Goal: Task Accomplishment & Management: Use online tool/utility

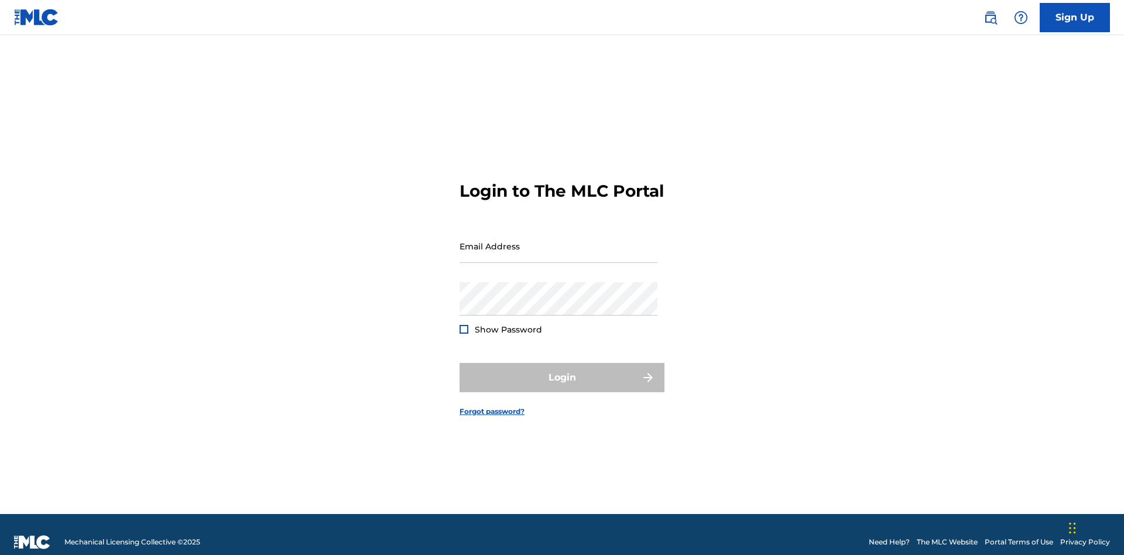
scroll to position [15, 0]
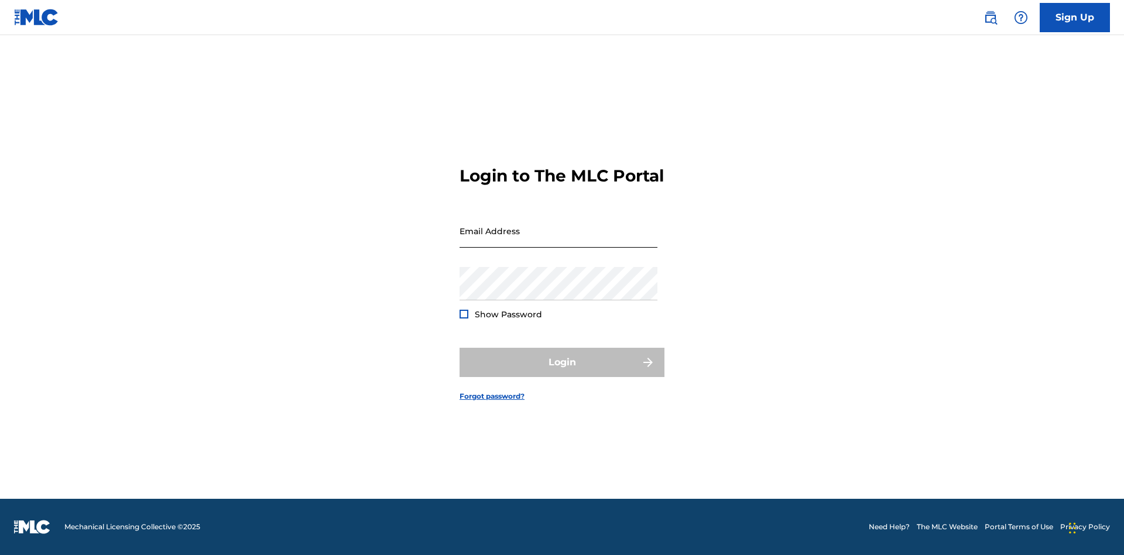
click at [559, 241] on input "Email Address" at bounding box center [559, 230] width 198 height 33
type input "Krystal.Ribble@themlc.com"
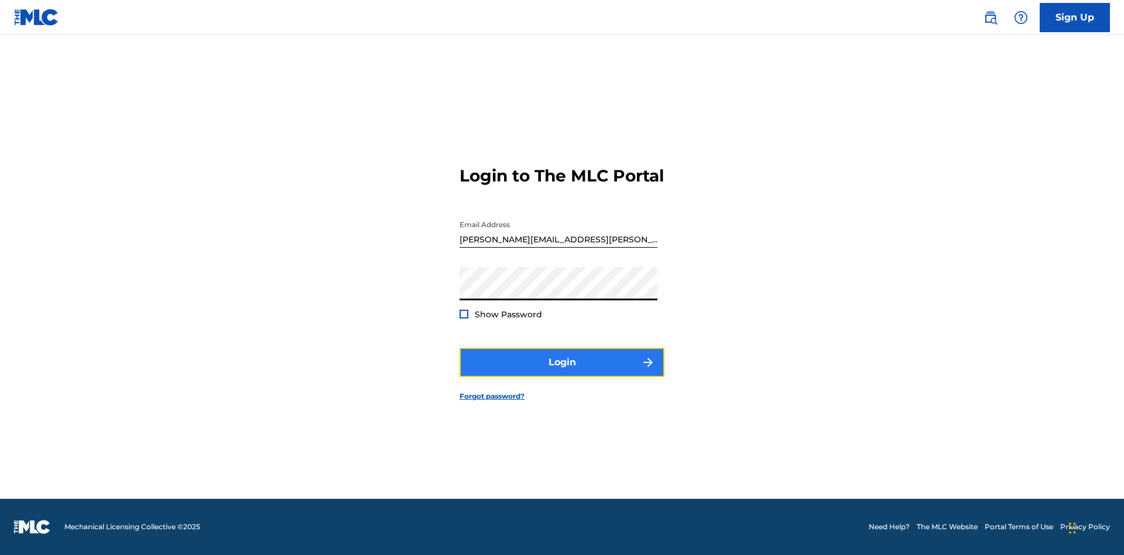
click at [562, 372] on button "Login" at bounding box center [562, 362] width 205 height 29
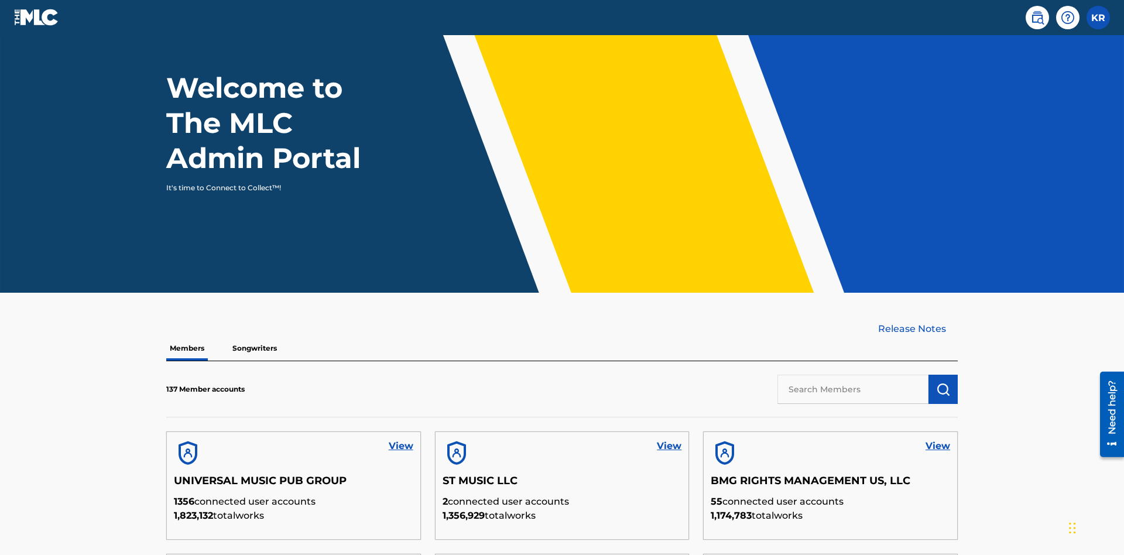
scroll to position [354, 0]
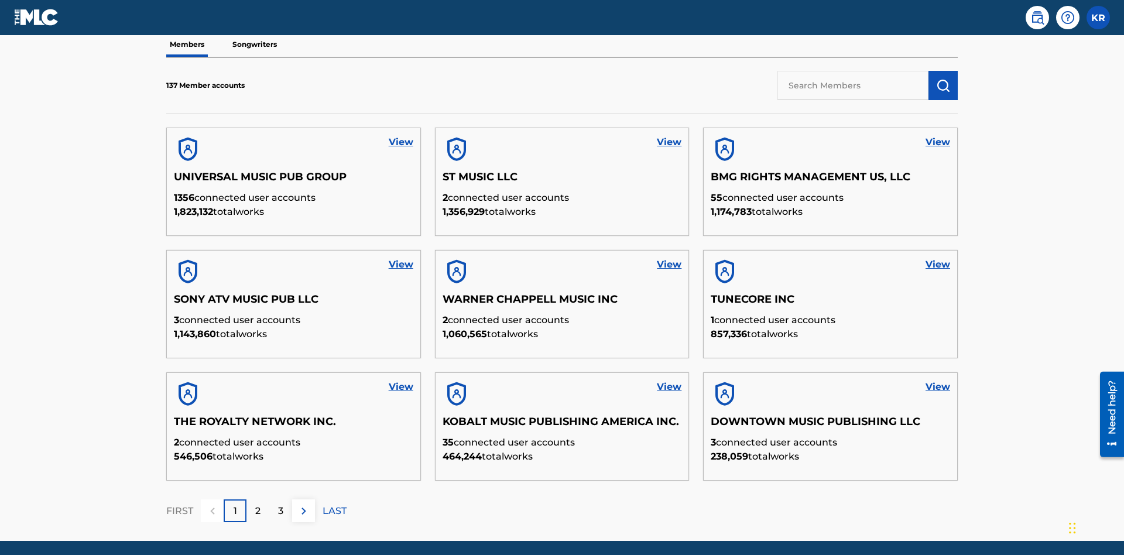
click at [853, 85] on input "text" at bounding box center [853, 85] width 151 height 29
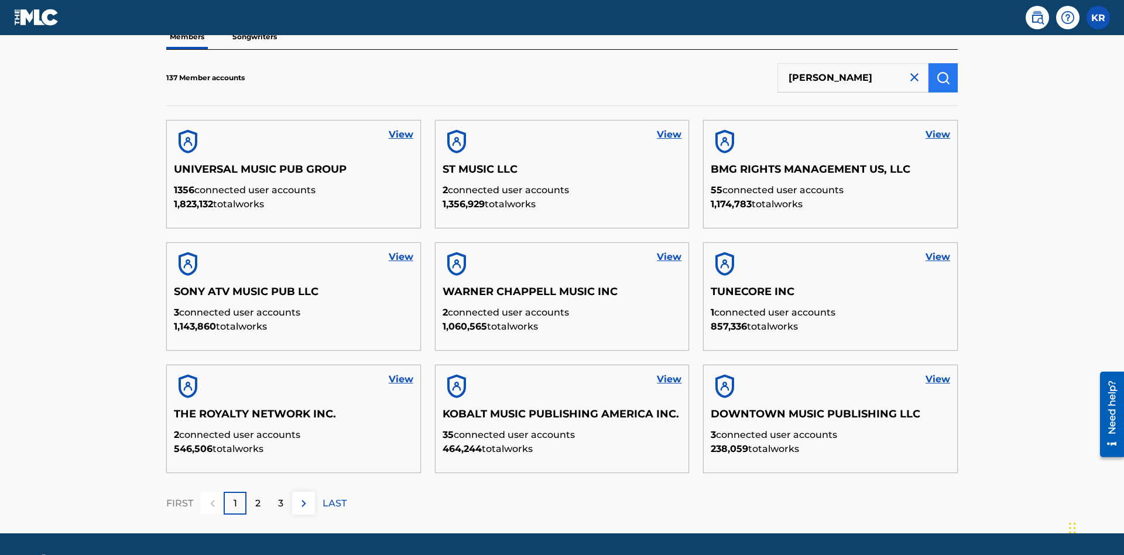
type input "EYAMA MCSINGER"
click at [943, 77] on img "submit" at bounding box center [943, 78] width 14 height 14
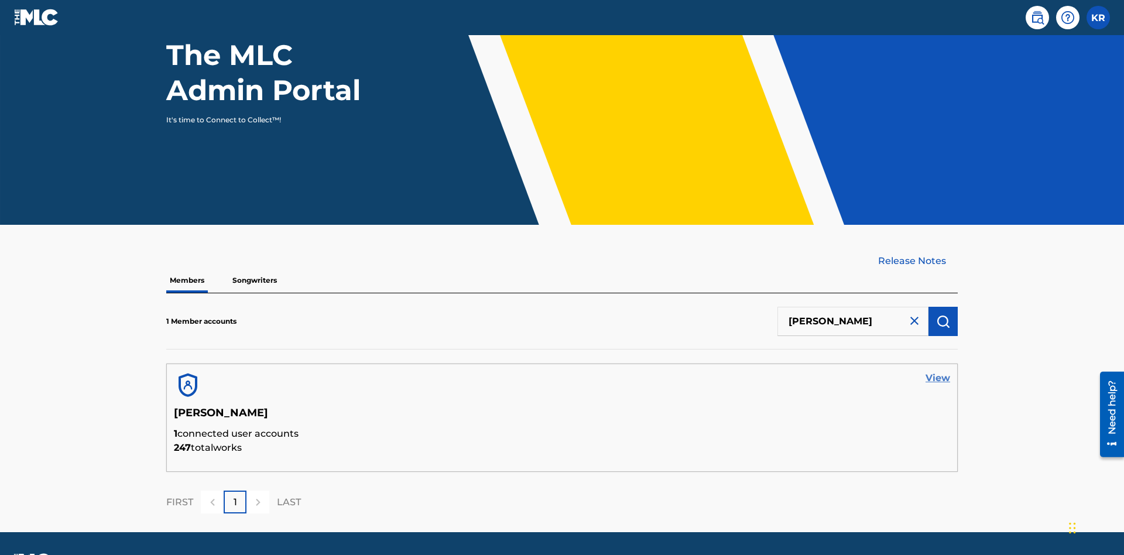
click at [938, 371] on link "View" at bounding box center [938, 378] width 25 height 14
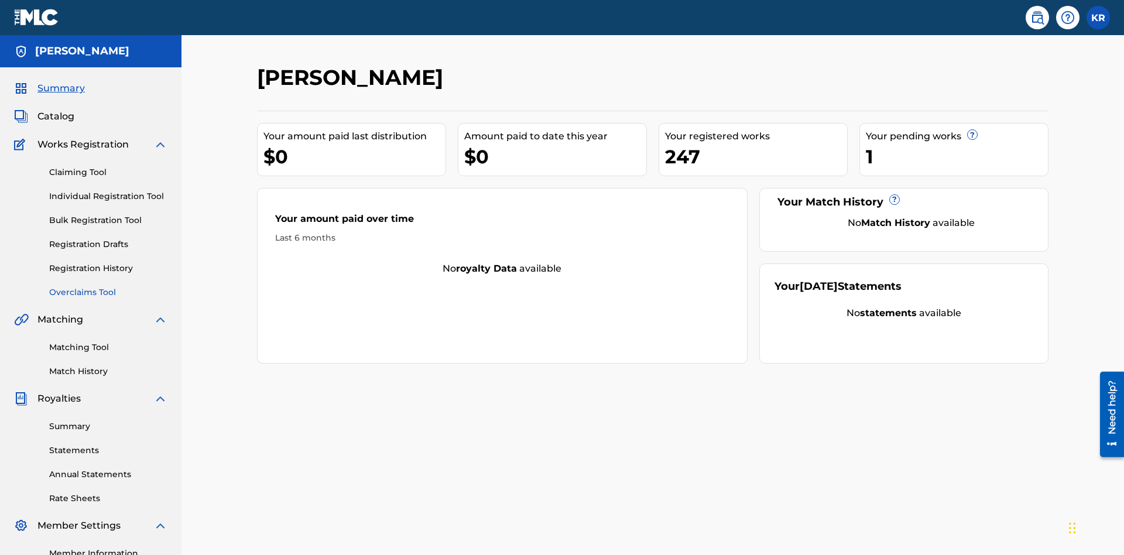
click at [108, 286] on link "Overclaims Tool" at bounding box center [108, 292] width 118 height 12
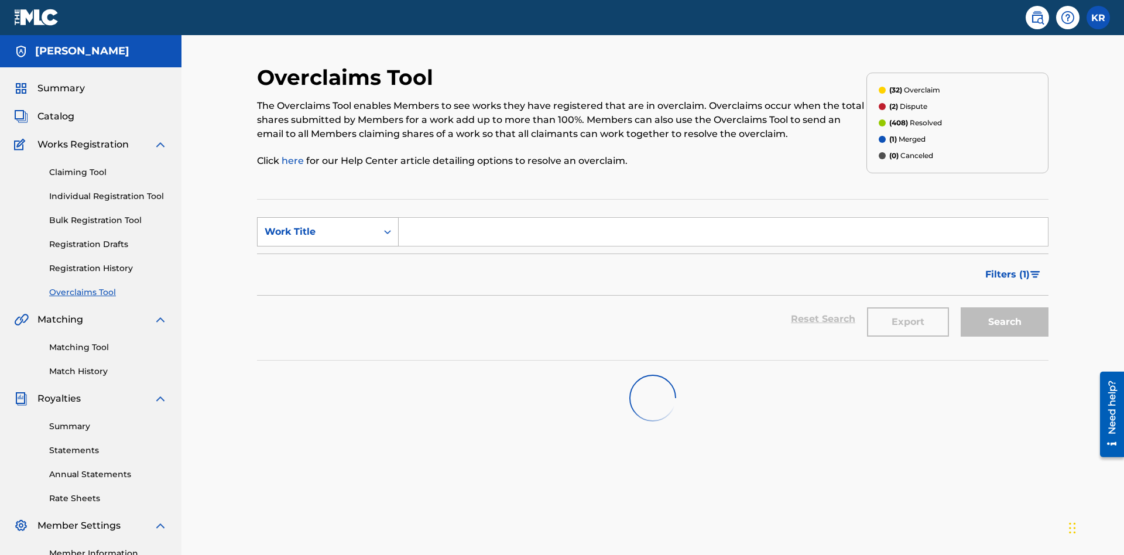
click at [317, 225] on div "Work Title" at bounding box center [317, 232] width 105 height 14
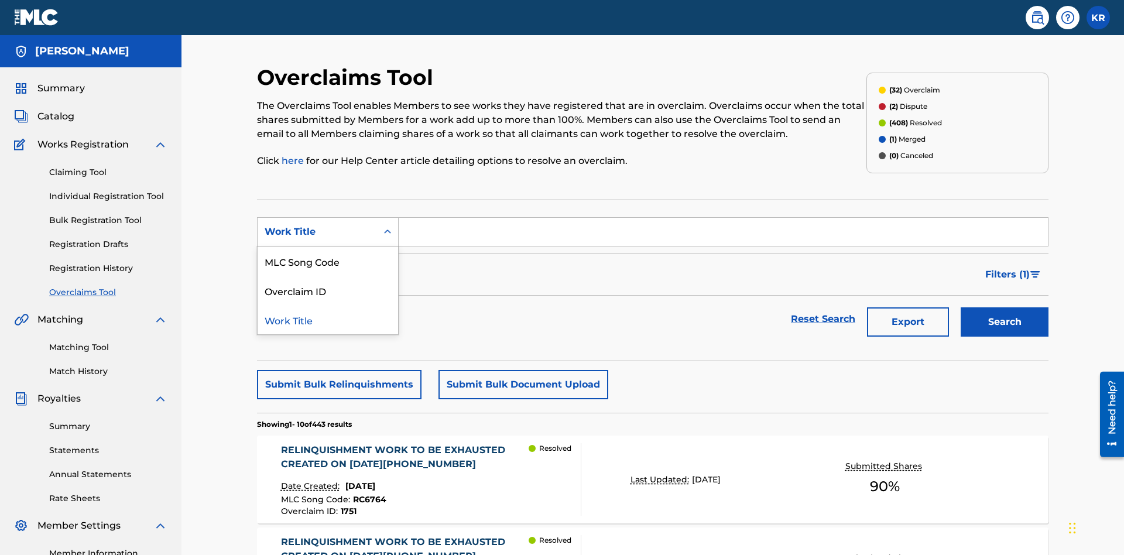
click at [328, 276] on div "Overclaim ID" at bounding box center [328, 290] width 141 height 29
click at [723, 218] on input "Search Form" at bounding box center [723, 232] width 649 height 28
click at [1005, 307] on button "Search" at bounding box center [1005, 321] width 88 height 29
